Goal: Task Accomplishment & Management: Use online tool/utility

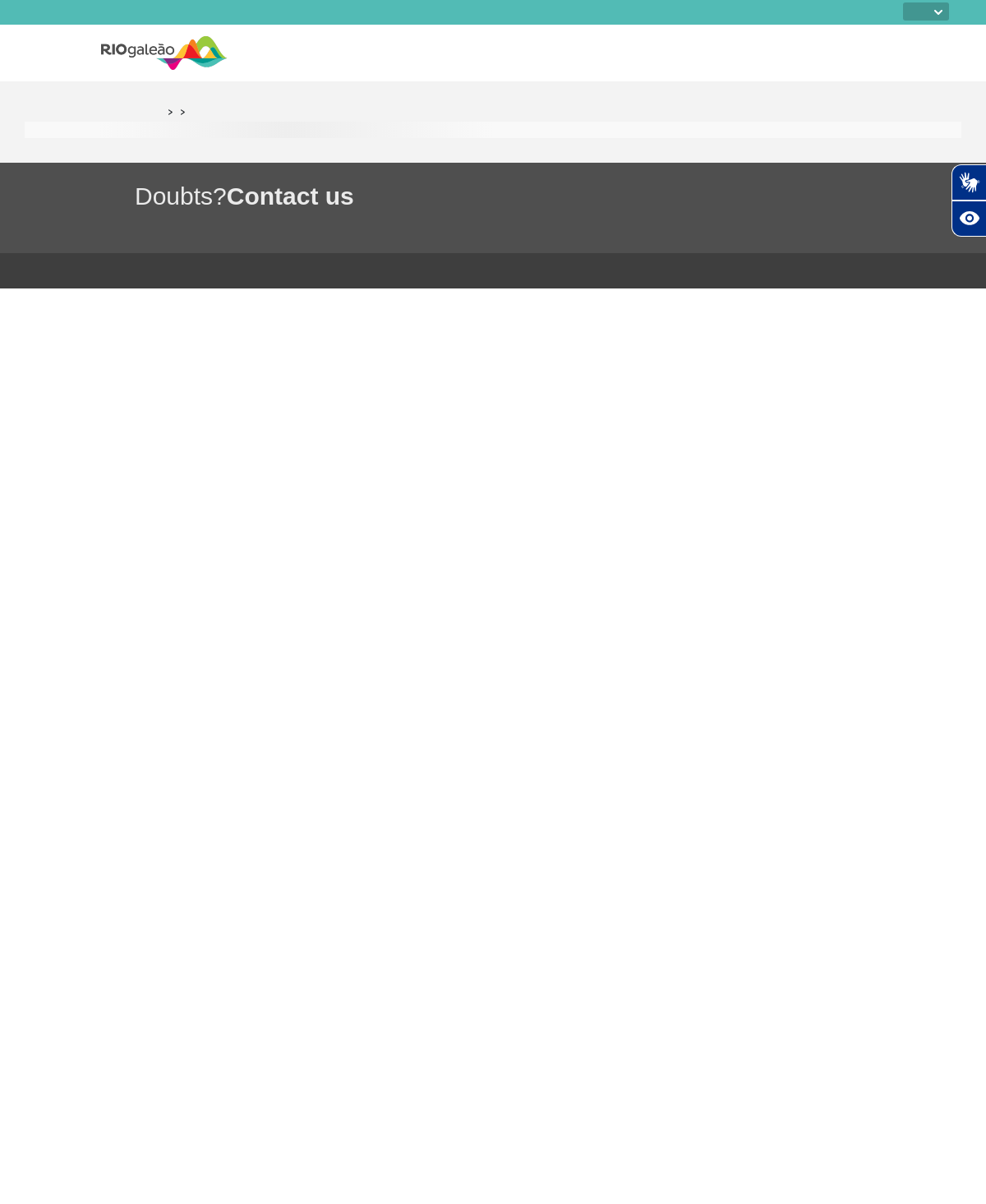
select select
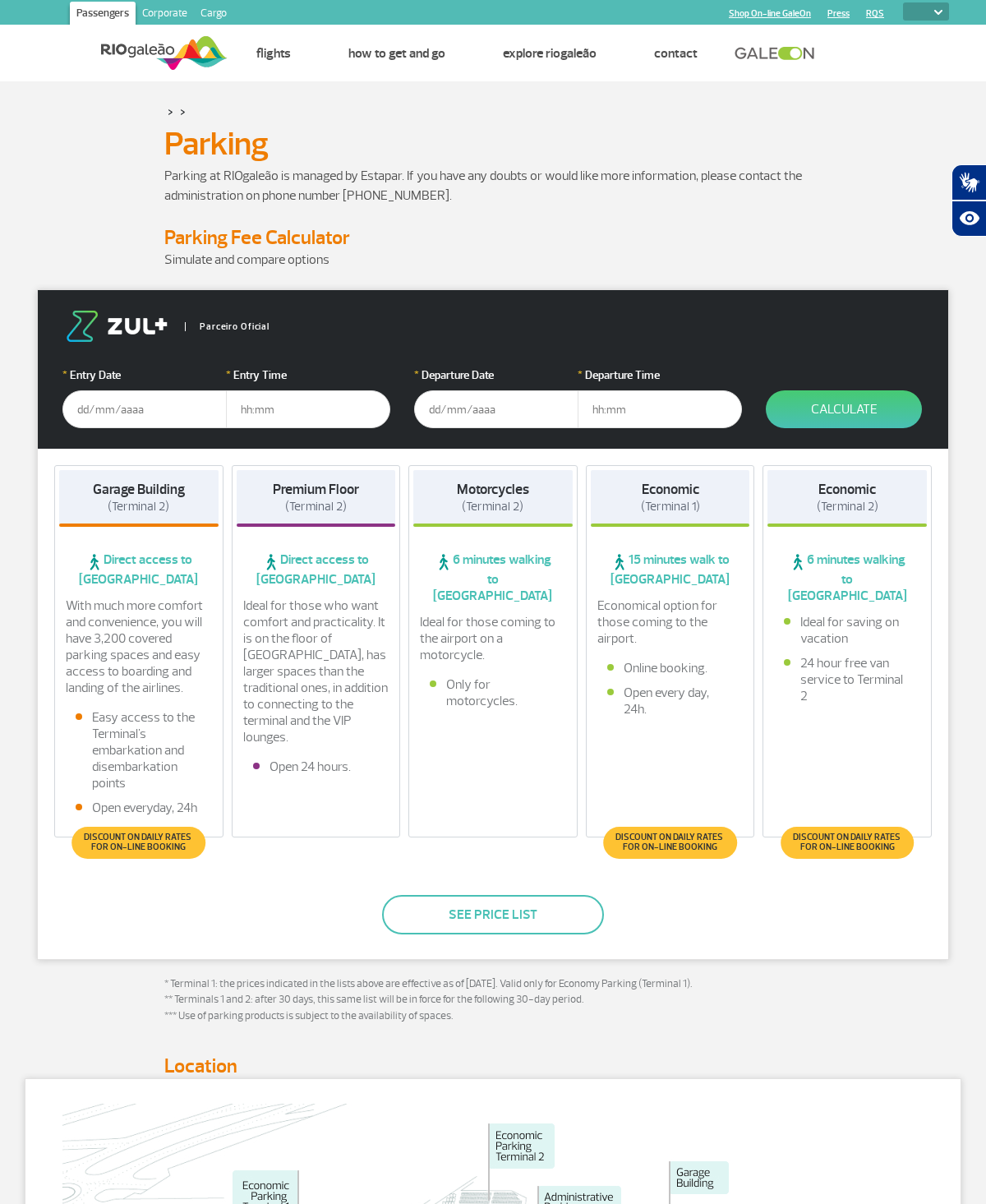
click at [552, 930] on button "See price list" at bounding box center [493, 914] width 222 height 40
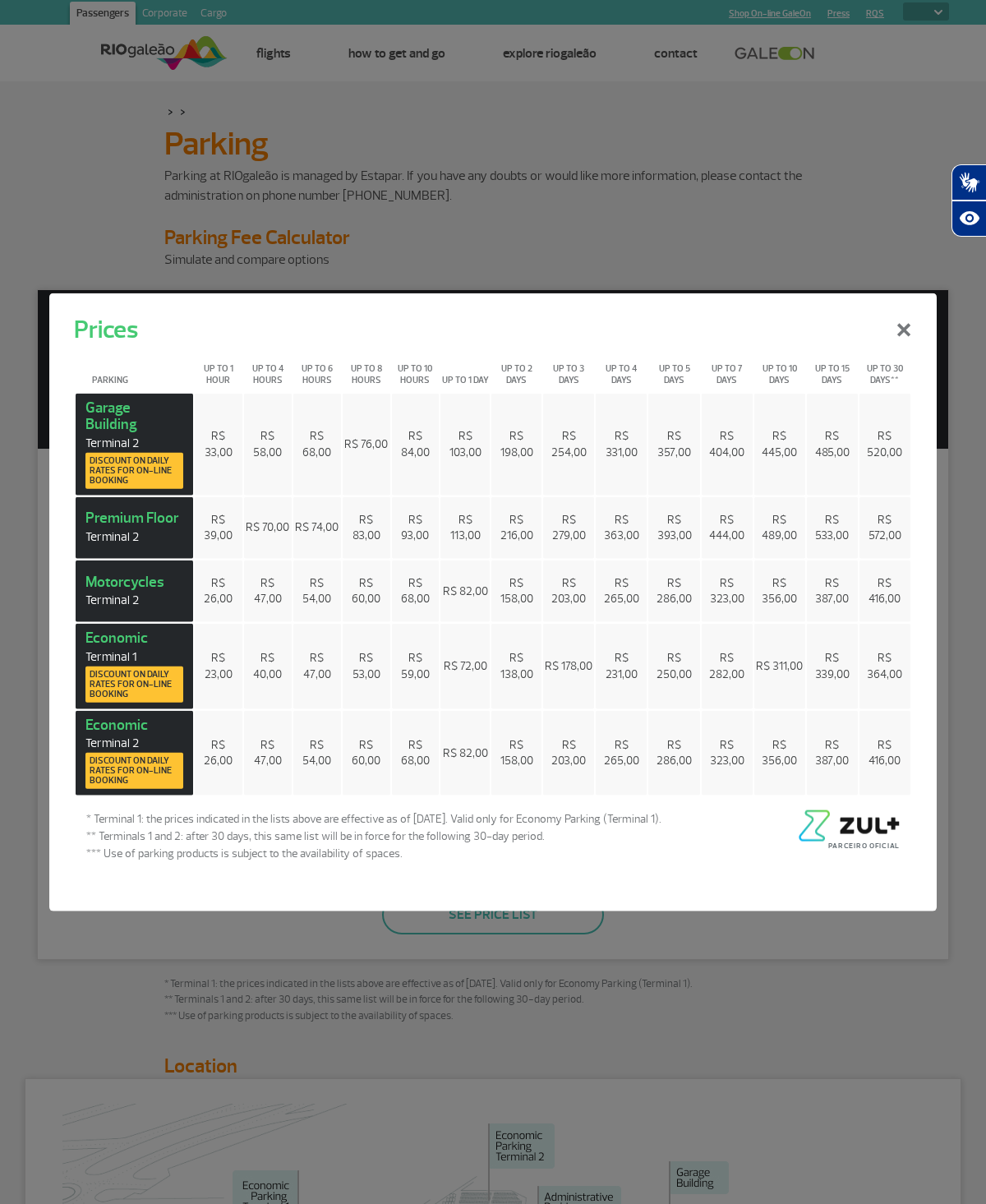
click at [728, 651] on span "R$ 282,00" at bounding box center [727, 666] width 35 height 31
click at [579, 1019] on div "Prices × Parking Up to 1 hour Up to 4 hours Up to 6 hours Up to 8 hours Up to 1…" at bounding box center [493, 602] width 986 height 1204
click at [553, 255] on div "Prices × Parking Up to 1 hour Up to 4 hours Up to 6 hours Up to 8 hours Up to 1…" at bounding box center [493, 602] width 986 height 1204
click at [909, 332] on button "×" at bounding box center [903, 326] width 43 height 59
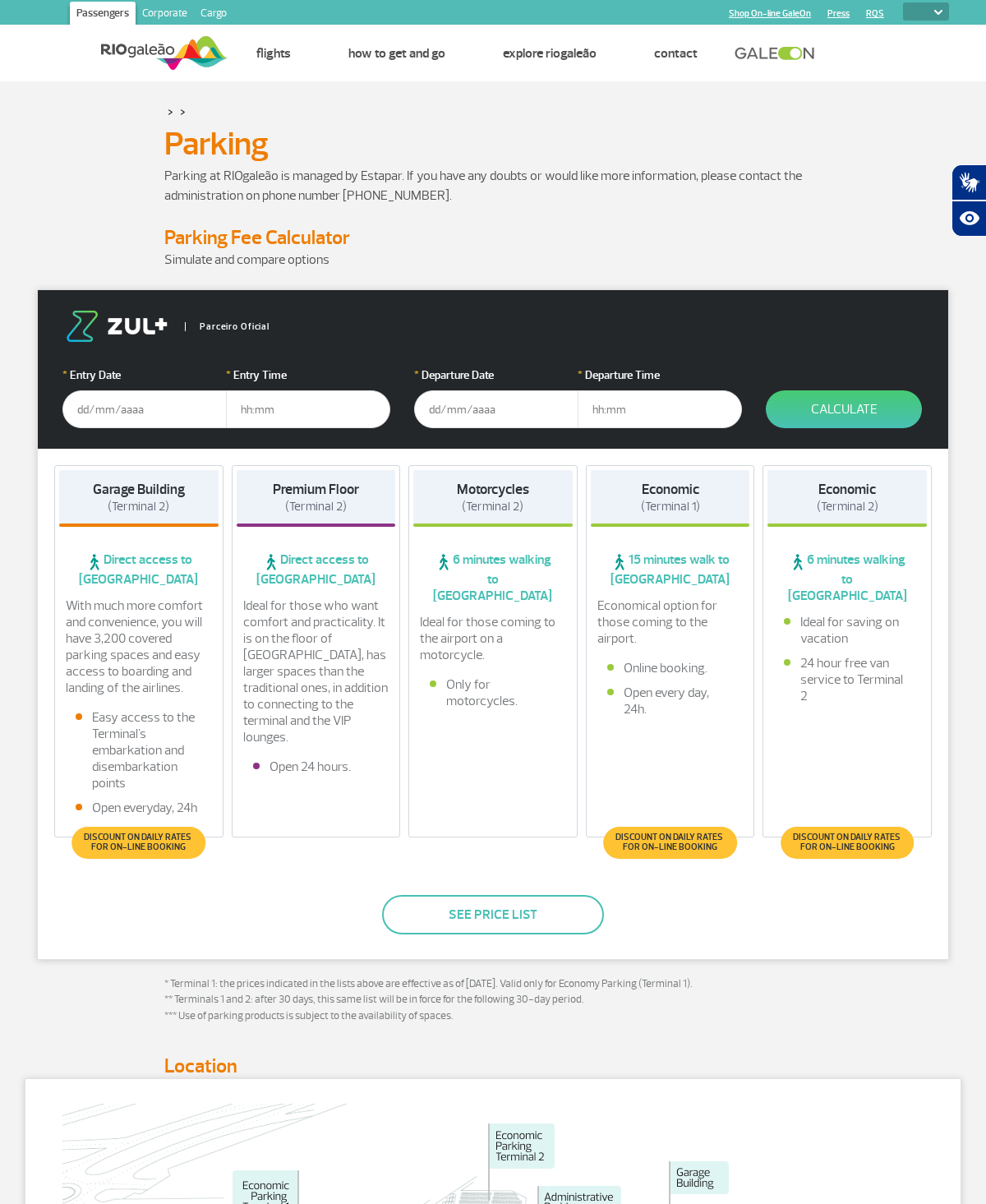
click at [155, 407] on input "text" at bounding box center [144, 409] width 164 height 38
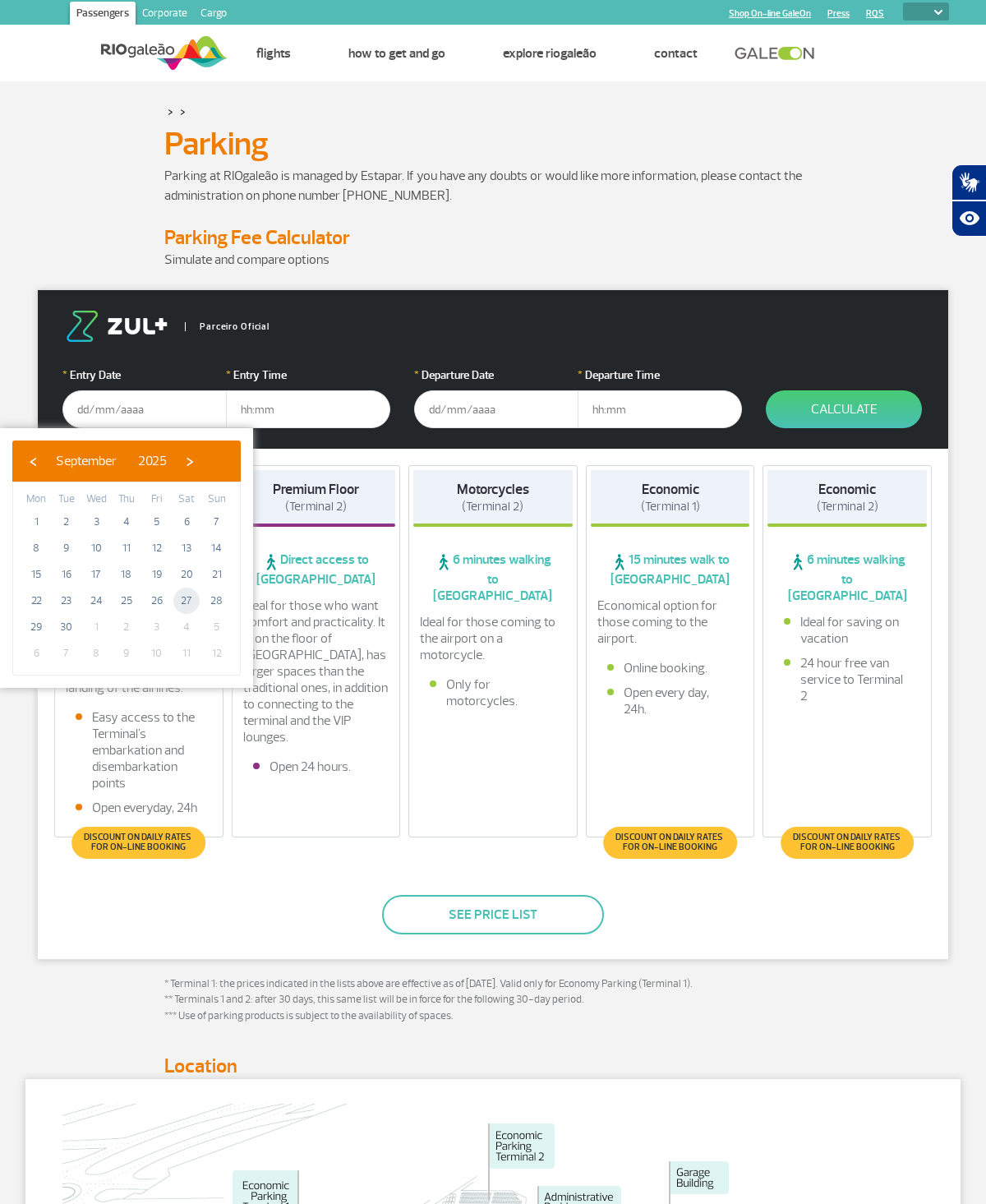
click at [194, 598] on span "27" at bounding box center [186, 601] width 26 height 26
type input "[DATE]"
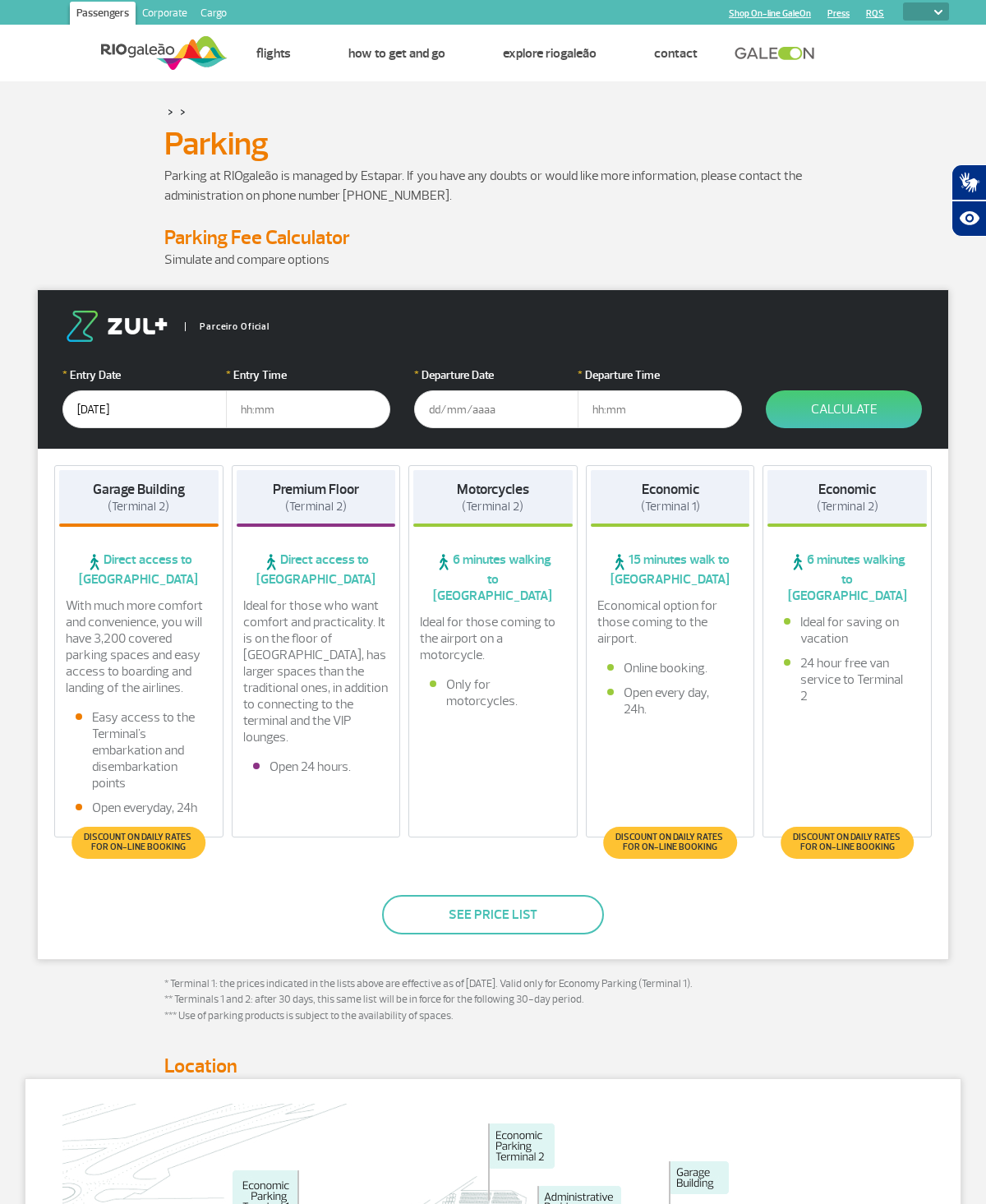
click at [269, 415] on input "text" at bounding box center [308, 409] width 164 height 38
type input "2"
type input "17:00"
click at [521, 404] on input "text" at bounding box center [496, 409] width 164 height 38
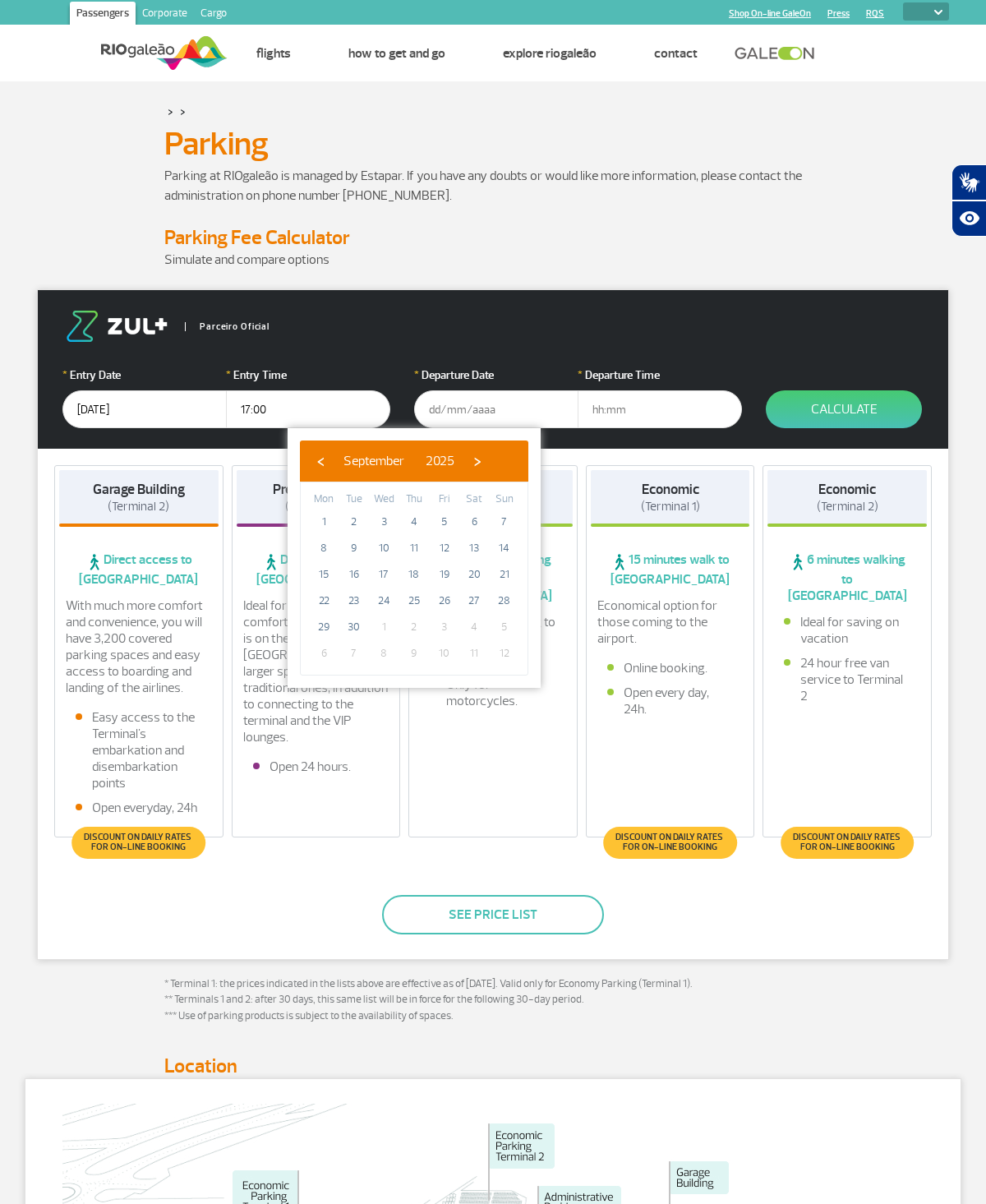
click at [485, 618] on span "4" at bounding box center [474, 627] width 26 height 26
click at [477, 621] on span "4" at bounding box center [474, 627] width 26 height 26
click at [490, 458] on span "›" at bounding box center [478, 461] width 25 height 25
click at [478, 523] on span "4" at bounding box center [474, 522] width 26 height 26
type input "[DATE]"
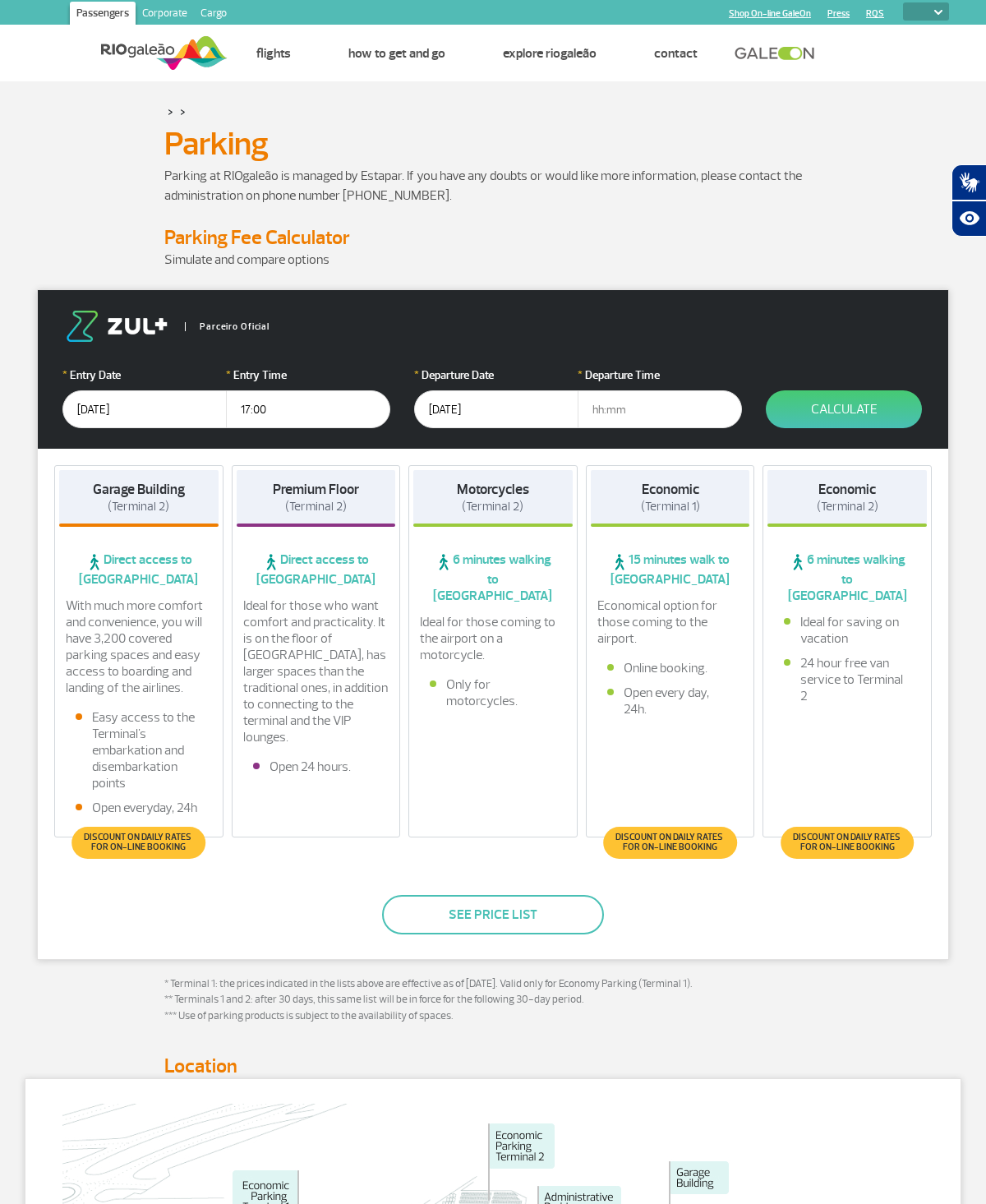
click at [649, 398] on input "text" at bounding box center [660, 409] width 164 height 38
type input "10:00"
click at [871, 391] on button "Calculate" at bounding box center [844, 409] width 156 height 38
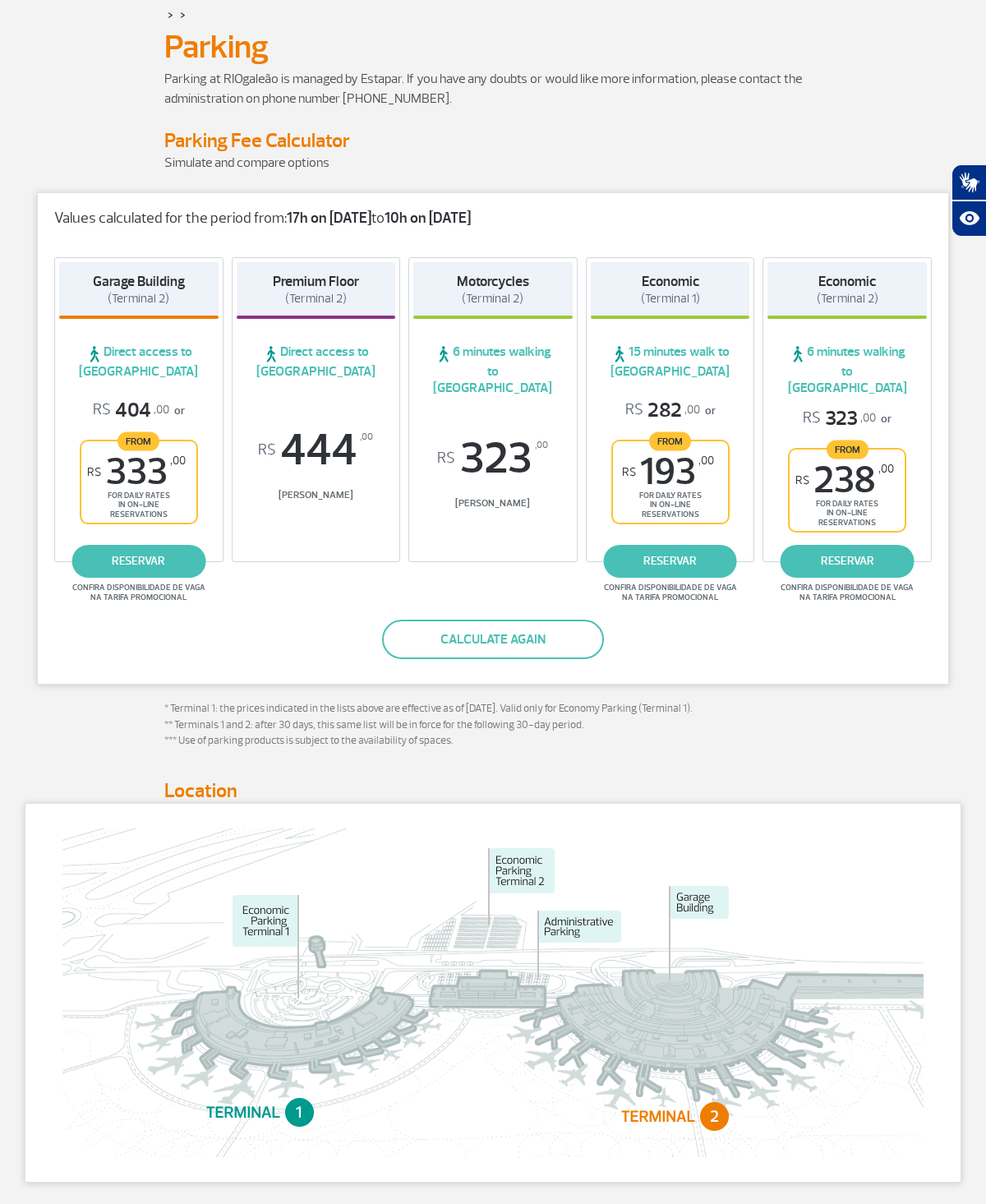
scroll to position [103, 0]
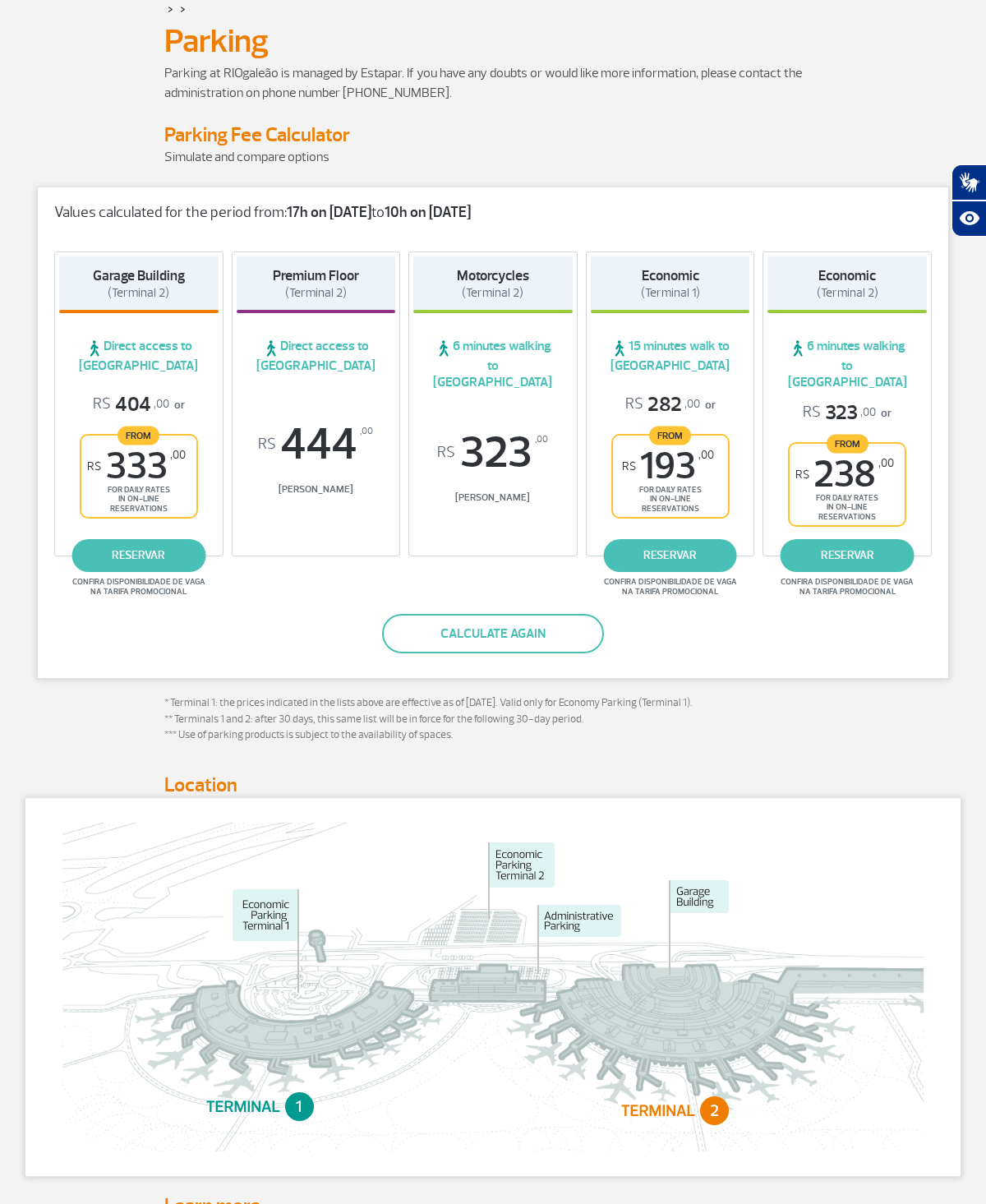
click at [698, 542] on link "reservar" at bounding box center [670, 555] width 134 height 33
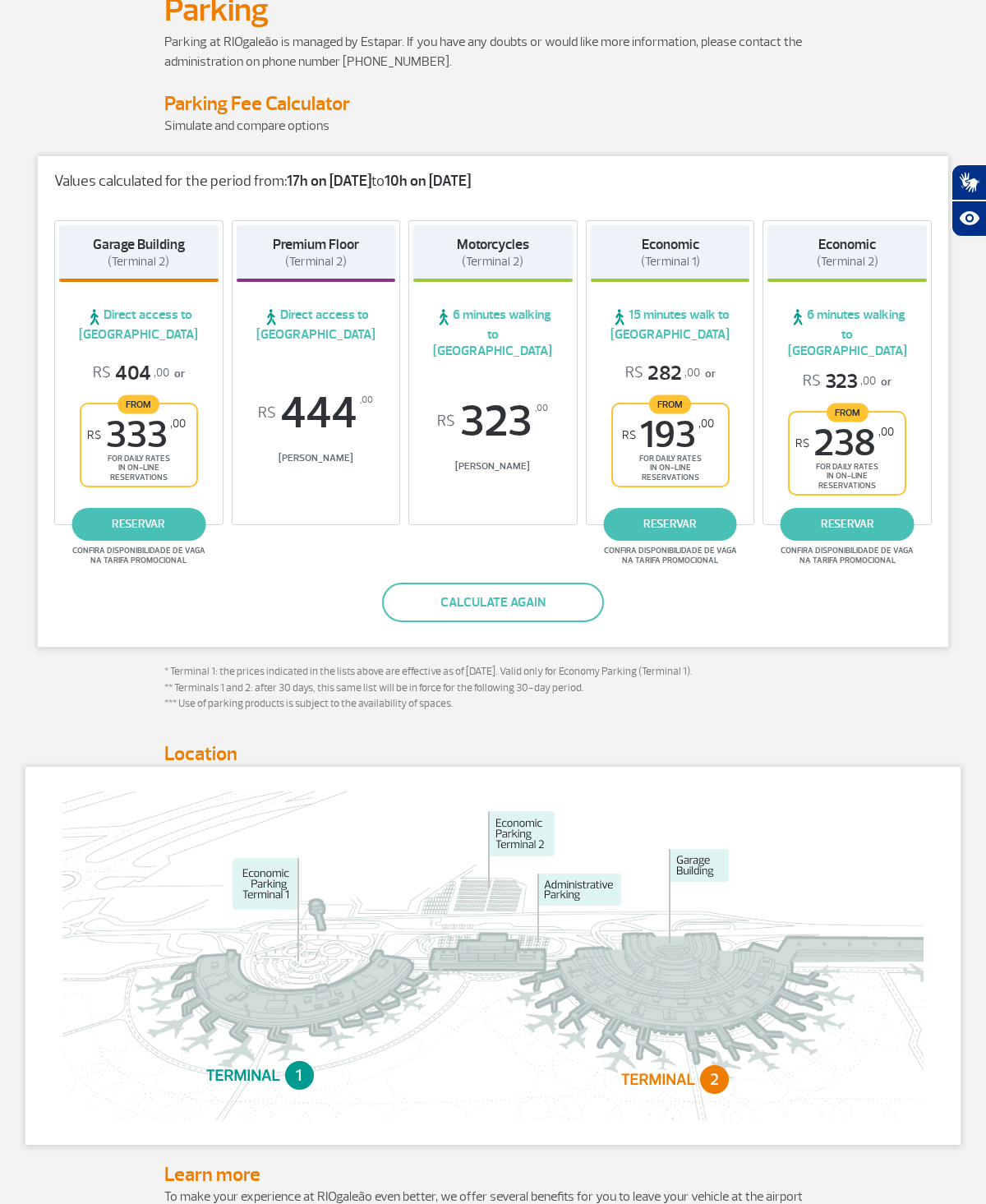
click at [680, 285] on div "Economic (Terminal 1) 15 minutes walk to Terminal 2 R$ 282 ,00 or From R$ 193 ,…" at bounding box center [670, 372] width 169 height 305
